Goal: Information Seeking & Learning: Learn about a topic

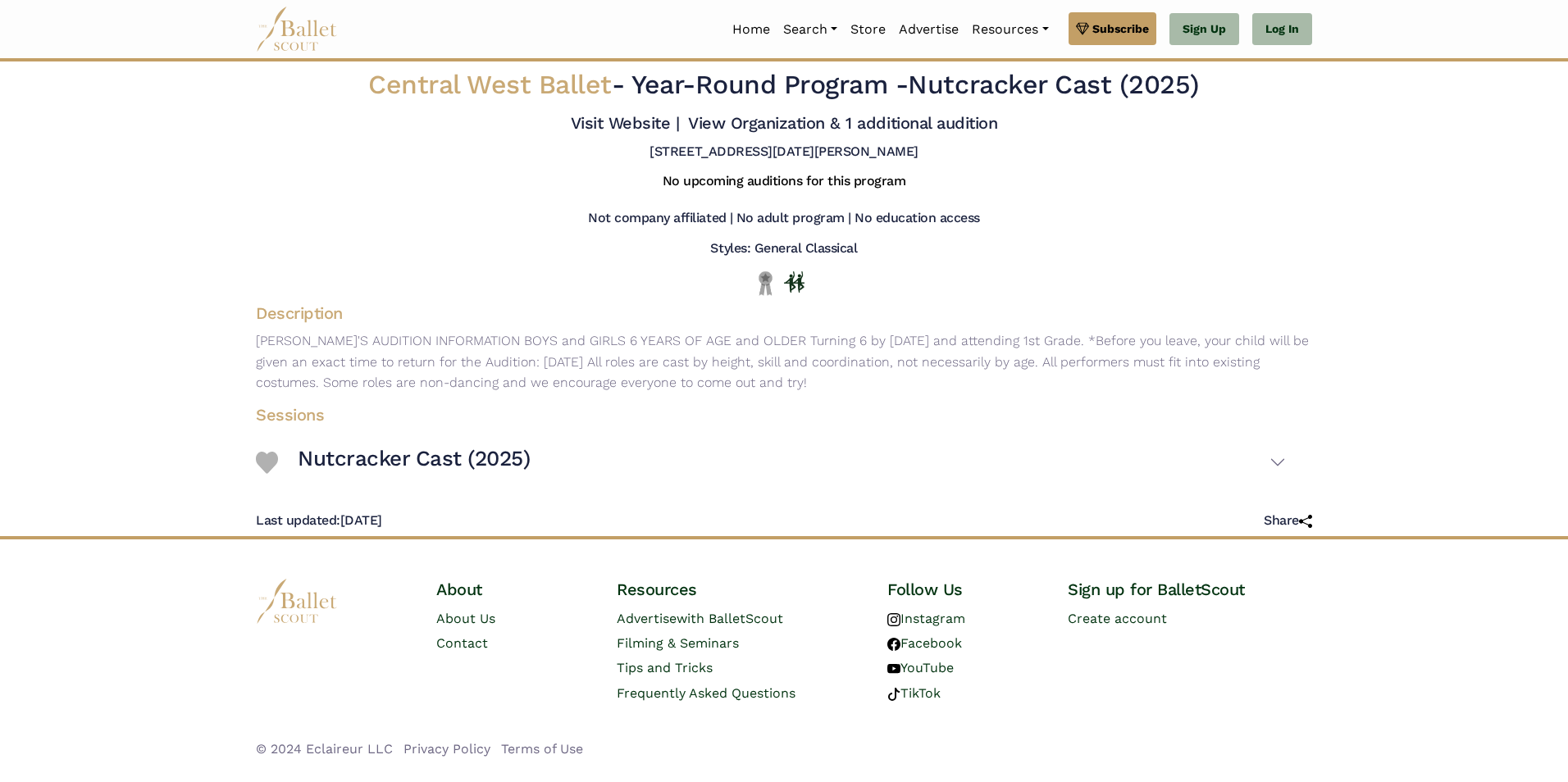
click at [953, 419] on h4 "Sessions" at bounding box center [771, 415] width 1057 height 21
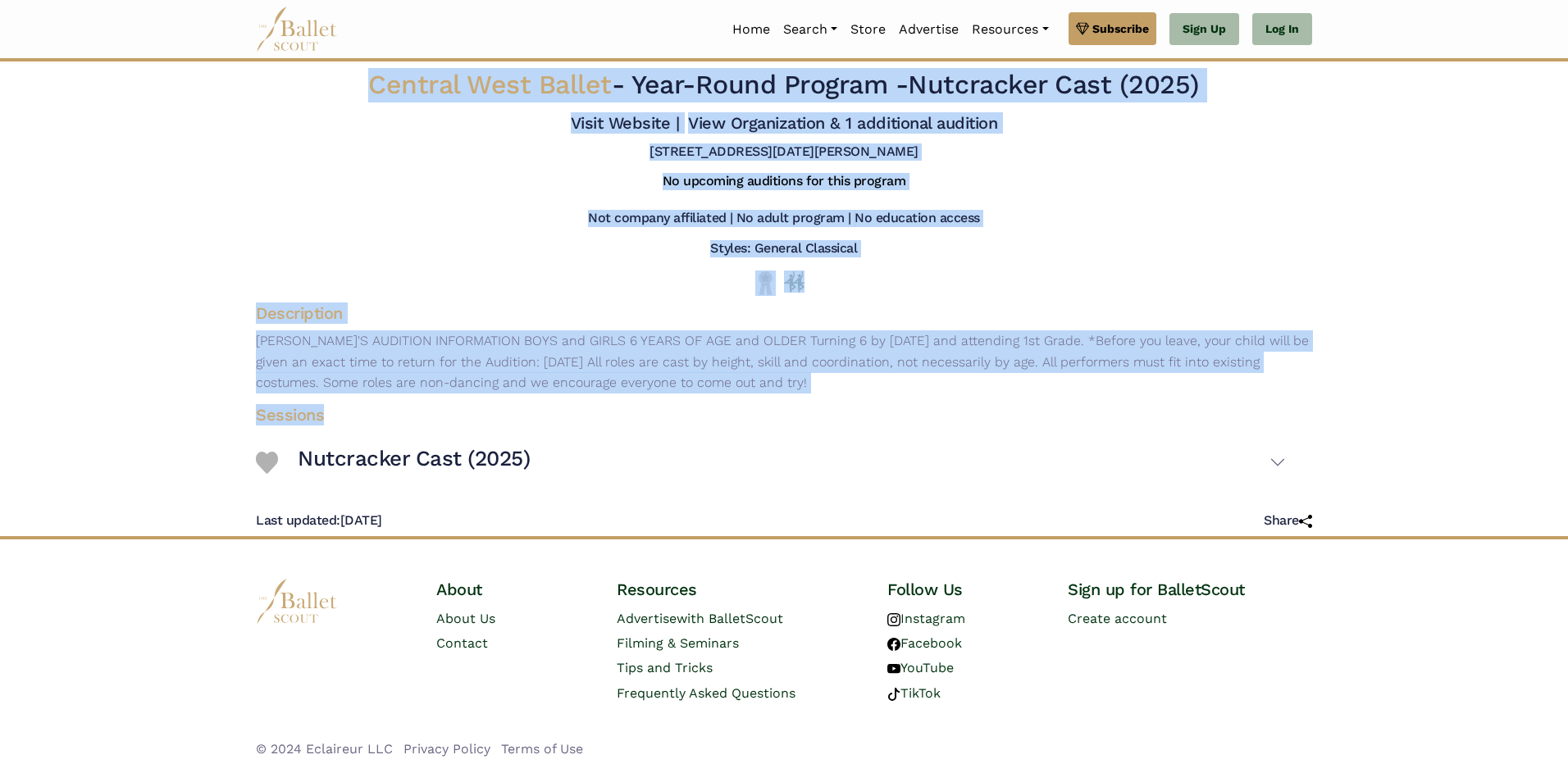
drag, startPoint x: 788, startPoint y: 377, endPoint x: 243, endPoint y: 71, distance: 625.0
click at [243, 71] on div "Central West Ballet - Year-Round Program - Nutcracker Cast (2025) Visit Website…" at bounding box center [784, 299] width 1083 height 475
click at [517, 240] on div "Styles: General Classical" at bounding box center [784, 252] width 1083 height 24
click at [732, 290] on div at bounding box center [784, 283] width 1030 height 26
drag, startPoint x: 944, startPoint y: 409, endPoint x: 273, endPoint y: 87, distance: 744.3
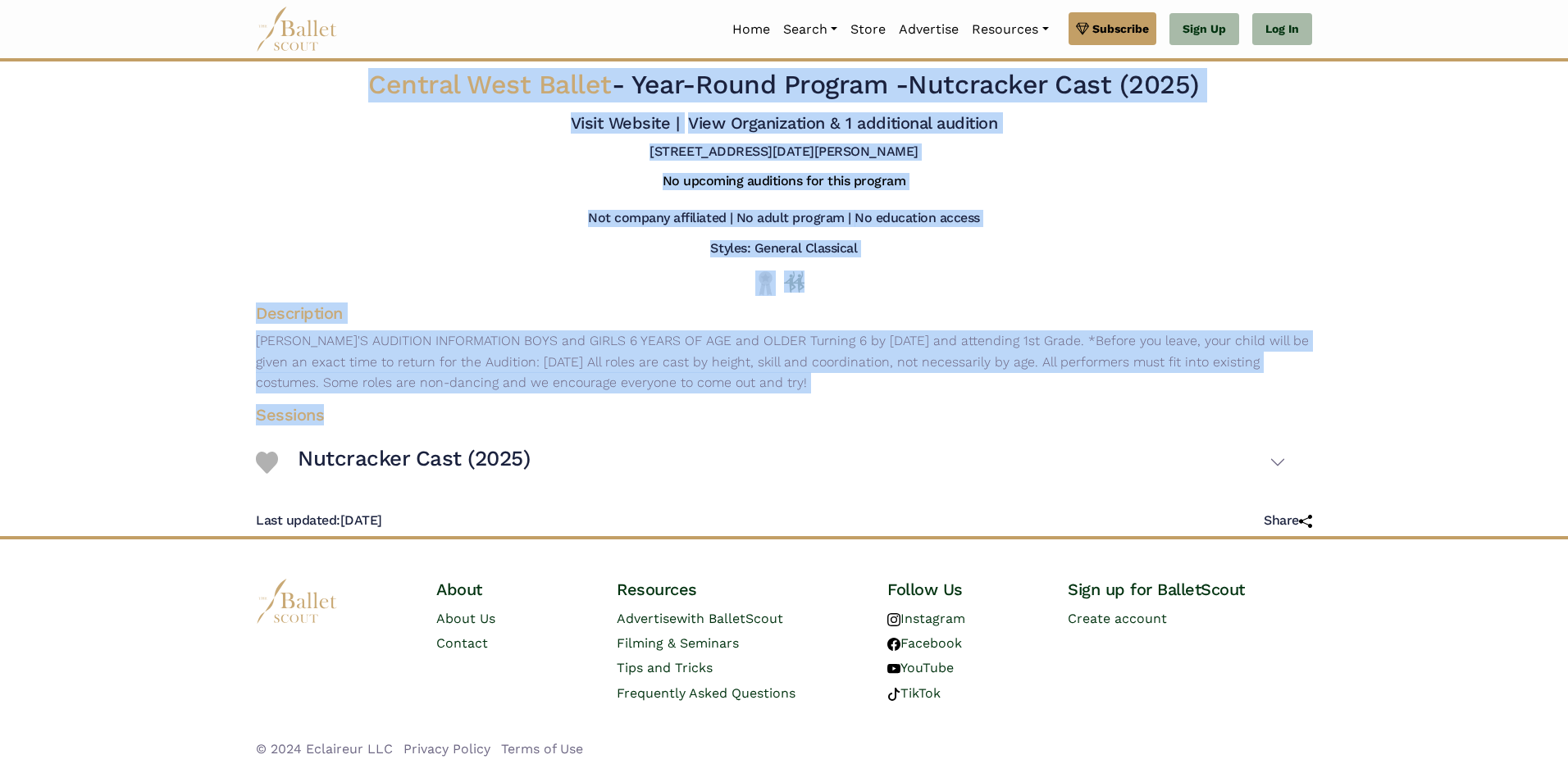
click at [273, 87] on div "Central West Ballet - Year-Round Program - Nutcracker Cast (2025) Visit Website…" at bounding box center [784, 299] width 1083 height 475
click at [1012, 255] on div "Styles: General Classical" at bounding box center [784, 252] width 1083 height 24
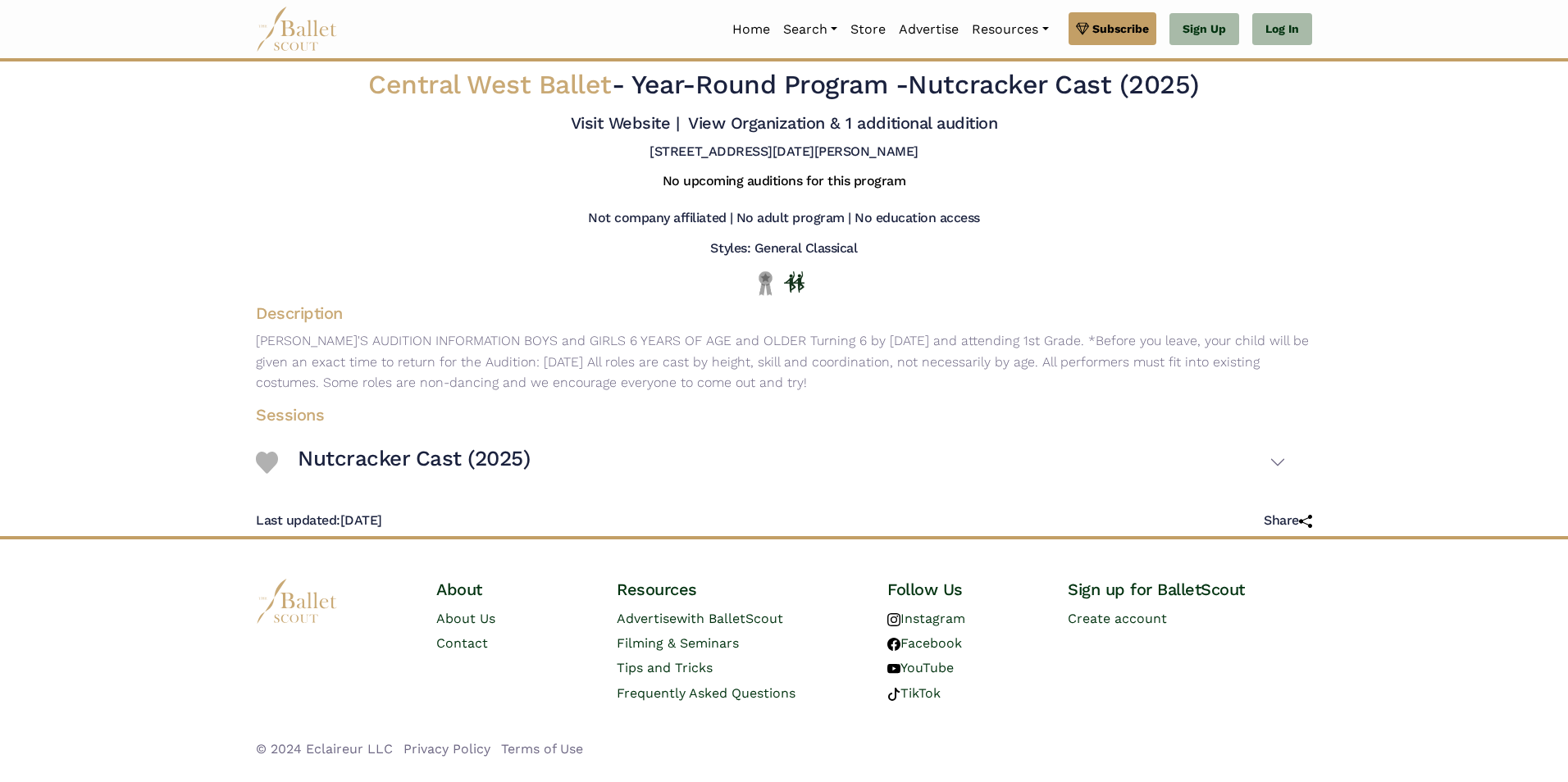
drag, startPoint x: 878, startPoint y: 384, endPoint x: 568, endPoint y: 127, distance: 402.7
click at [568, 127] on div "Central West Ballet - Year-Round Program - Nutcracker Cast (2025) Visit Website…" at bounding box center [784, 299] width 1083 height 475
drag, startPoint x: 568, startPoint y: 127, endPoint x: 596, endPoint y: 263, distance: 138.9
click at [596, 263] on div "Styles: General Classical" at bounding box center [784, 252] width 1083 height 24
drag, startPoint x: 1038, startPoint y: 423, endPoint x: 983, endPoint y: 422, distance: 55.0
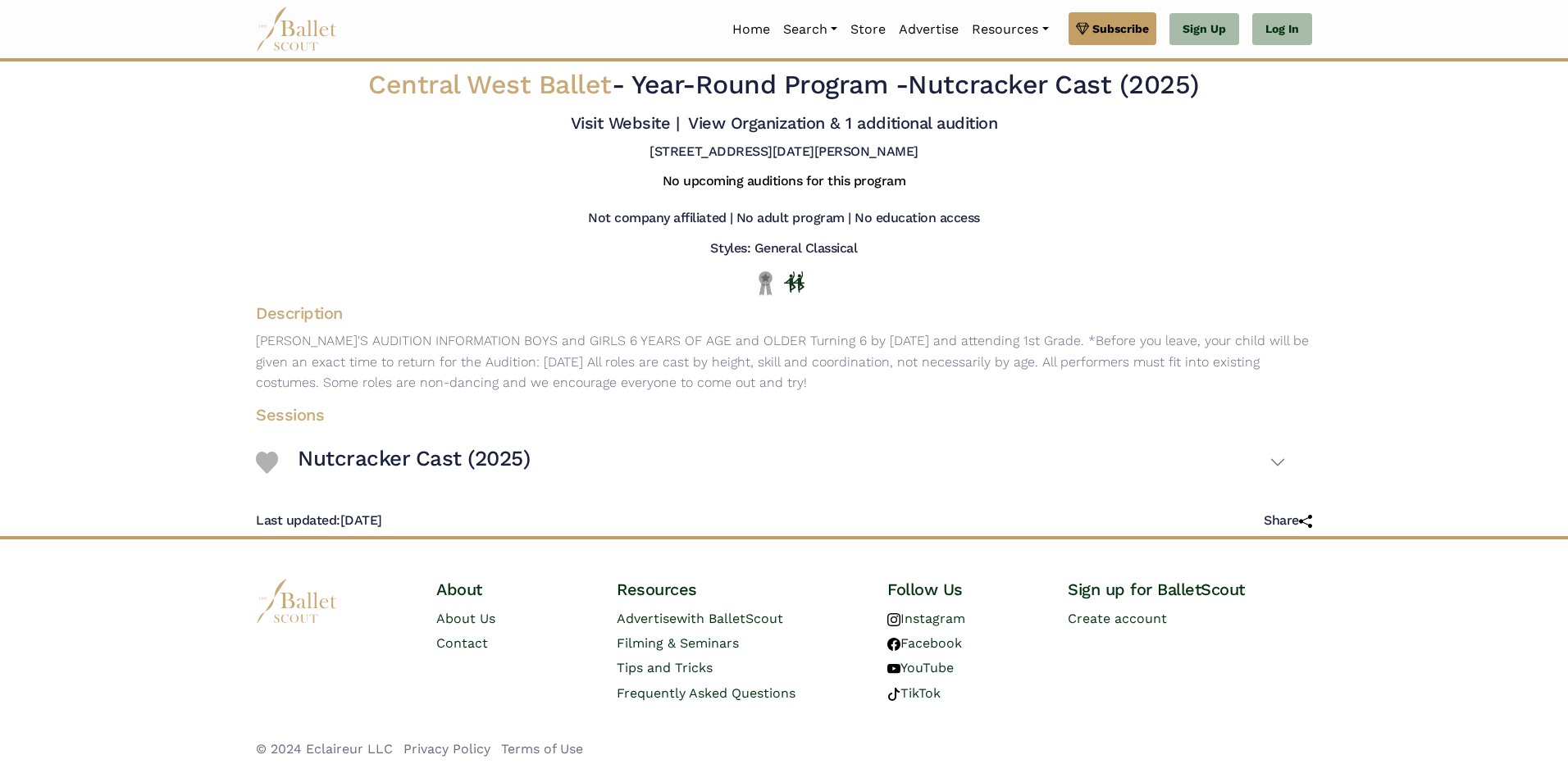
click at [983, 422] on h4 "Sessions" at bounding box center [771, 415] width 1057 height 21
click at [985, 422] on h4 "Sessions" at bounding box center [771, 415] width 1057 height 21
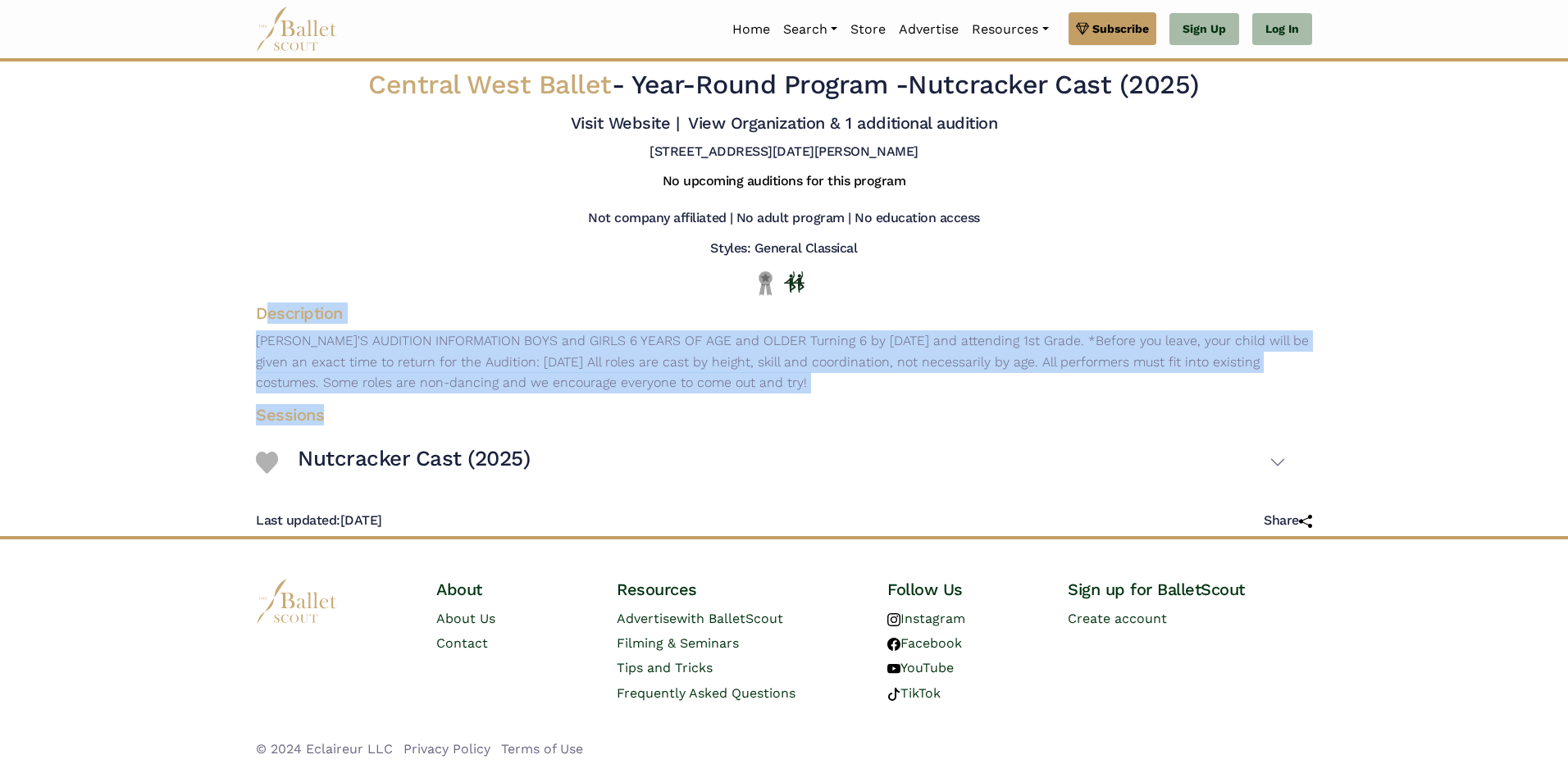
drag, startPoint x: 263, startPoint y: 315, endPoint x: 898, endPoint y: 403, distance: 641.1
click at [898, 403] on div "Central West Ballet - Year-Round Program - Nutcracker Cast (2025) Visit Website…" at bounding box center [784, 299] width 1083 height 475
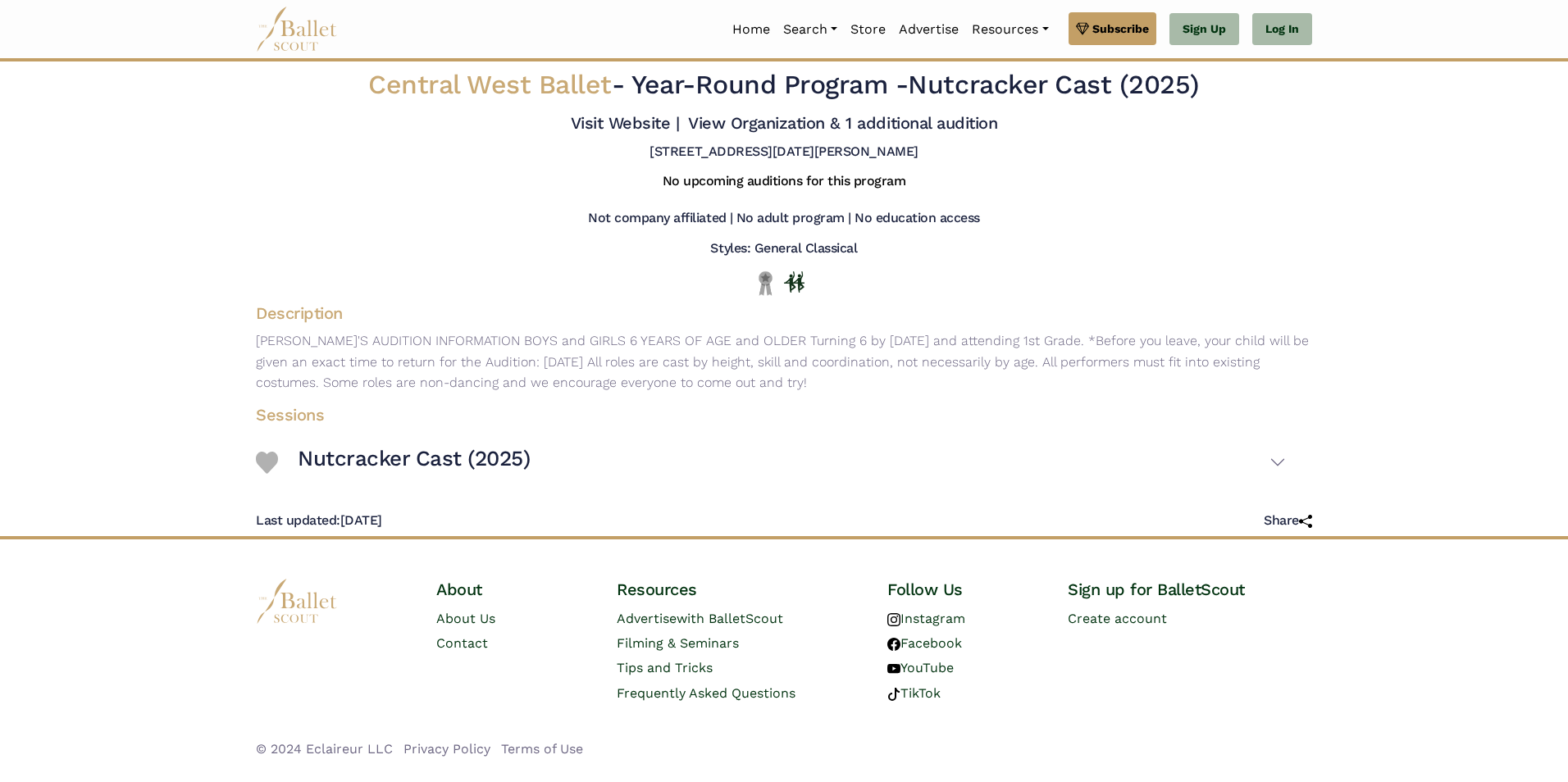
drag, startPoint x: 898, startPoint y: 403, endPoint x: 953, endPoint y: 247, distance: 165.4
click at [953, 247] on div "Styles: General Classical" at bounding box center [784, 252] width 1083 height 24
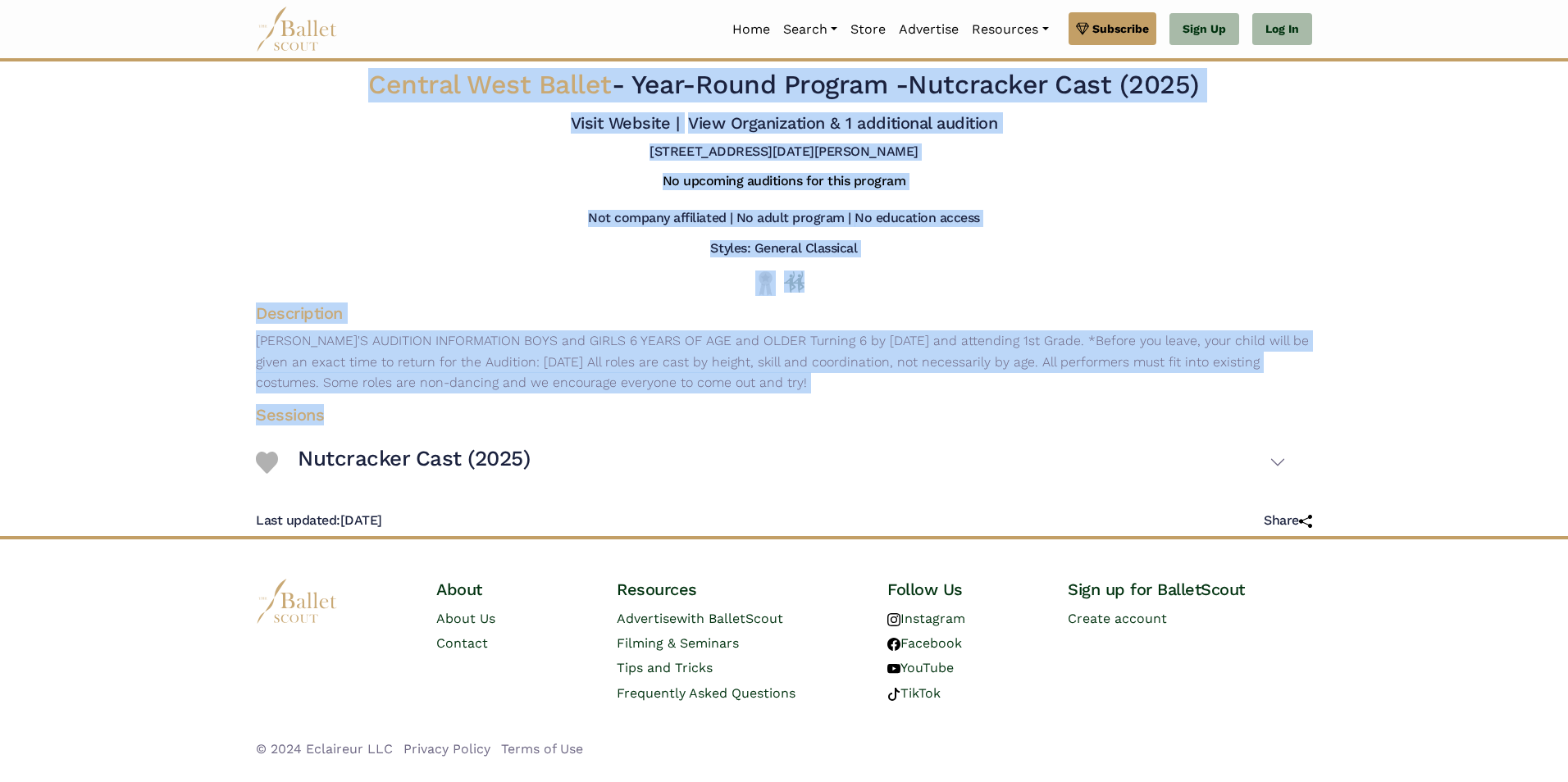
drag, startPoint x: 854, startPoint y: 391, endPoint x: 227, endPoint y: 103, distance: 690.0
click at [227, 103] on body "Premium Feature Make this audition season count. Upgrade to premium for access …" at bounding box center [784, 386] width 1568 height 773
click at [1129, 200] on div "No upcoming auditions for this program" at bounding box center [784, 185] width 1083 height 37
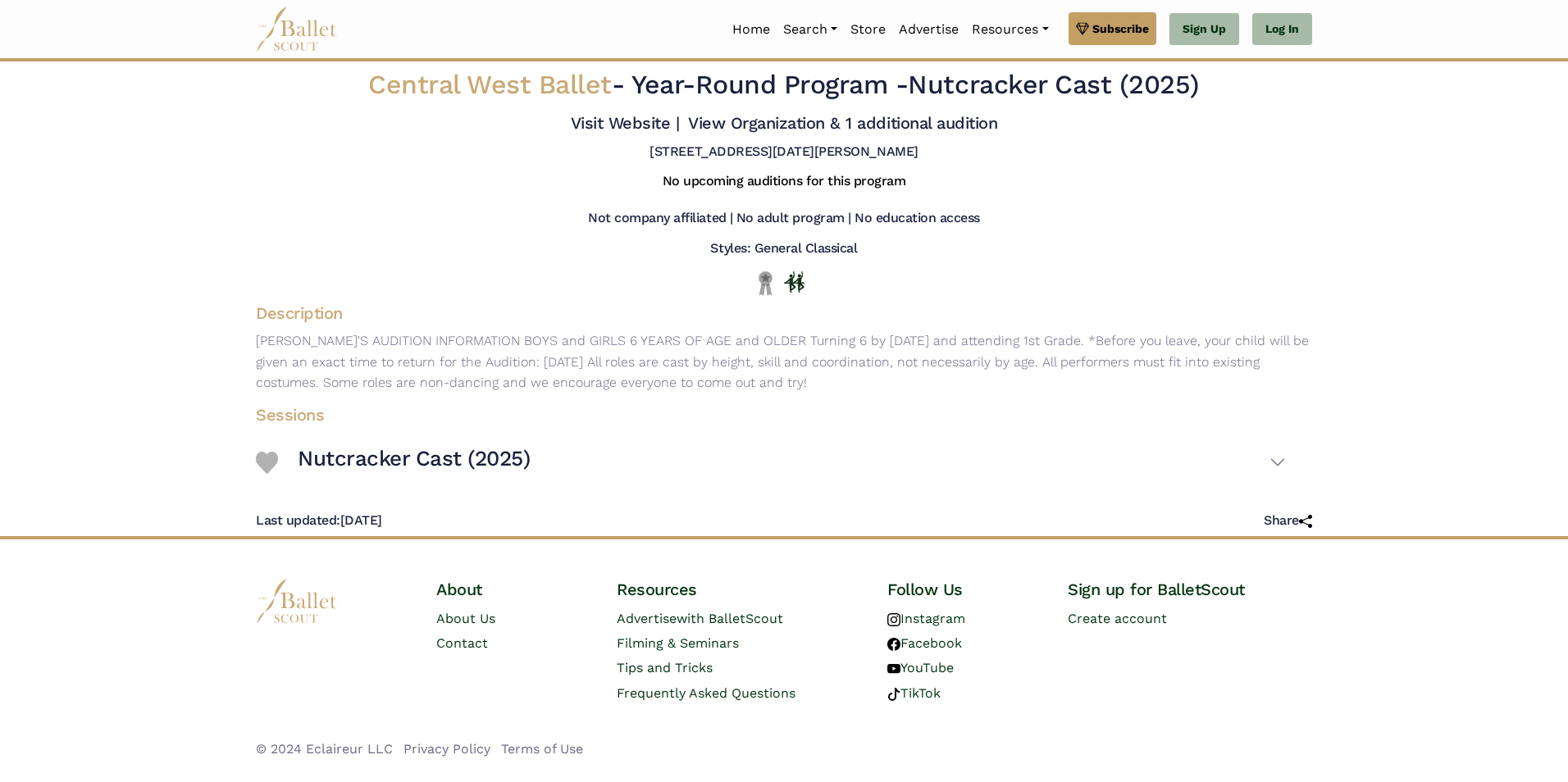
drag, startPoint x: 454, startPoint y: 524, endPoint x: 81, endPoint y: 277, distance: 447.4
click at [81, 277] on body "Premium Feature Make this audition season count. Upgrade to premium for access …" at bounding box center [784, 386] width 1568 height 773
drag, startPoint x: 81, startPoint y: 277, endPoint x: 160, endPoint y: 211, distance: 102.9
click at [160, 211] on body "Premium Feature Make this audition season count. Upgrade to premium for access …" at bounding box center [784, 386] width 1568 height 773
